Goal: Information Seeking & Learning: Learn about a topic

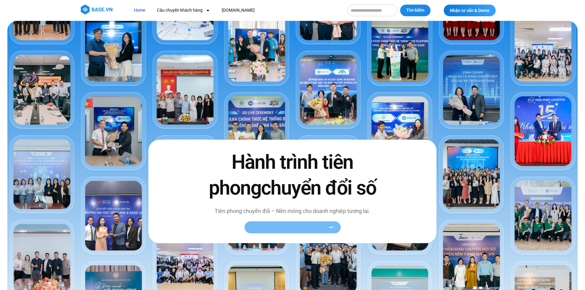
click at [287, 229] on span "Xem toàn bộ câu chuyện khách hàng" at bounding box center [289, 227] width 75 height 5
click at [328, 227] on span "Xem toàn bộ câu chuyện khách hàng" at bounding box center [292, 227] width 81 height 5
click at [378, 97] on img at bounding box center [292, 188] width 570 height 335
click at [316, 5] on nav "Home Câu chuyện khách hàng Logistics Sản xuất Xây dựng F&B Dược Y tế Giáo dục B…" at bounding box center [235, 10] width 212 height 11
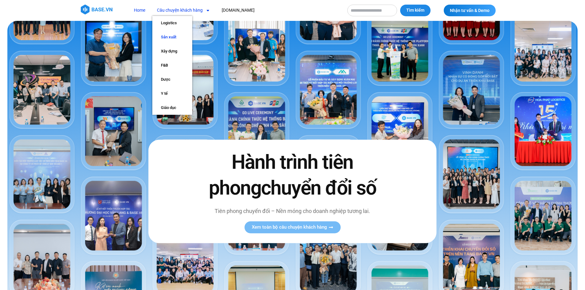
click at [167, 36] on link "Sản xuất" at bounding box center [172, 37] width 40 height 14
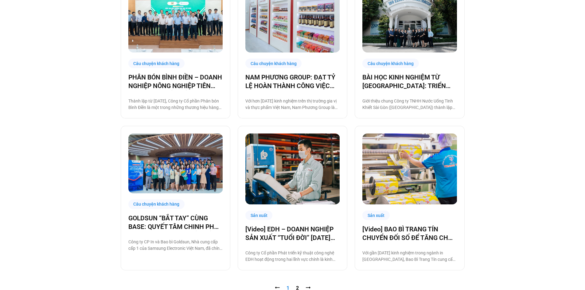
scroll to position [553, 0]
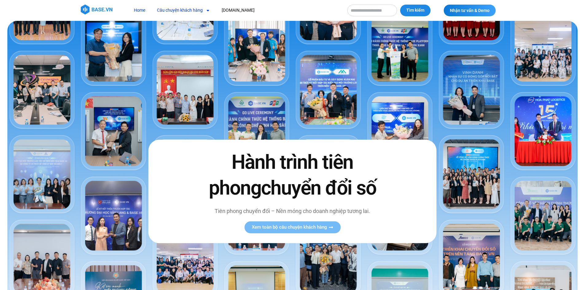
click at [185, 8] on link "Câu chuyện khách hàng" at bounding box center [183, 10] width 62 height 11
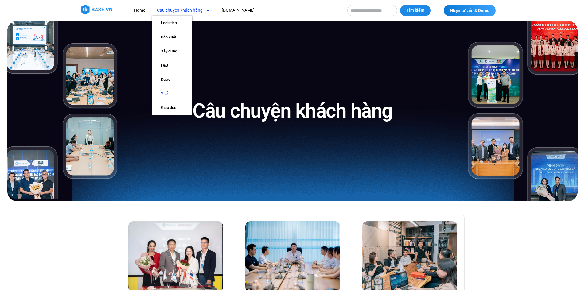
click at [163, 95] on link "Y tế" at bounding box center [172, 94] width 40 height 14
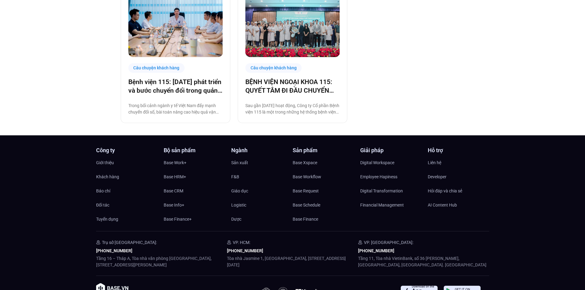
scroll to position [283, 0]
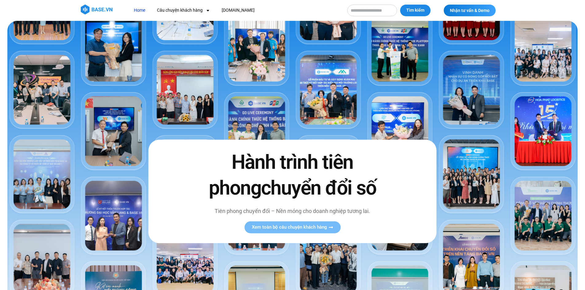
click at [383, 16] on input "Tìm kiếm" at bounding box center [372, 11] width 50 height 12
type input "*********"
click at [400, 5] on button "Tìm kiếm" at bounding box center [415, 11] width 30 height 12
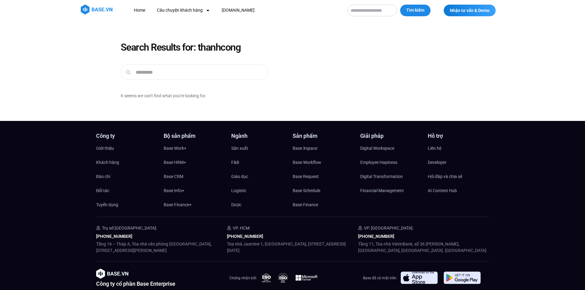
click at [351, 9] on input "Tìm kiếm" at bounding box center [372, 11] width 50 height 12
type input "**********"
click at [400, 5] on button "Tìm kiếm" at bounding box center [415, 11] width 30 height 12
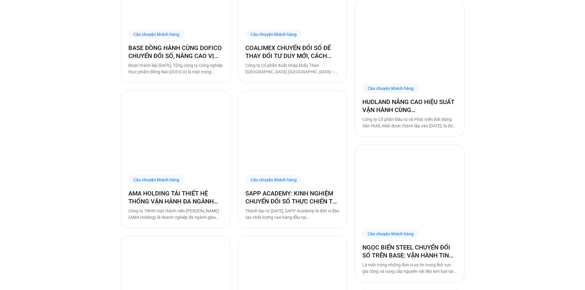
scroll to position [768, 0]
